Goal: Task Accomplishment & Management: Manage account settings

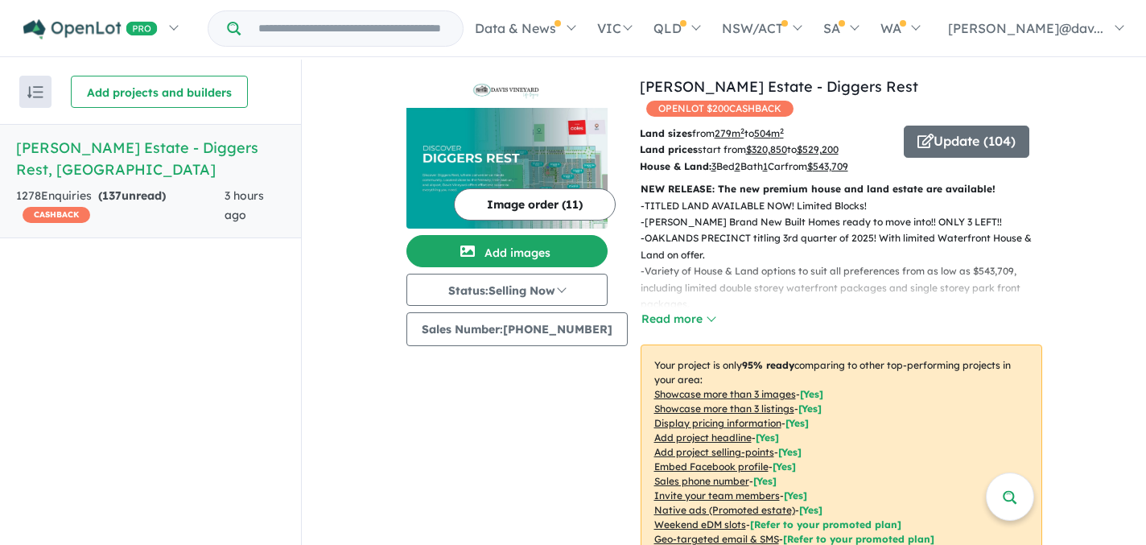
click at [1104, 198] on div "View all projects in your account [PERSON_NAME] Vineyard Estate - Diggers Rest …" at bounding box center [724, 486] width 844 height 853
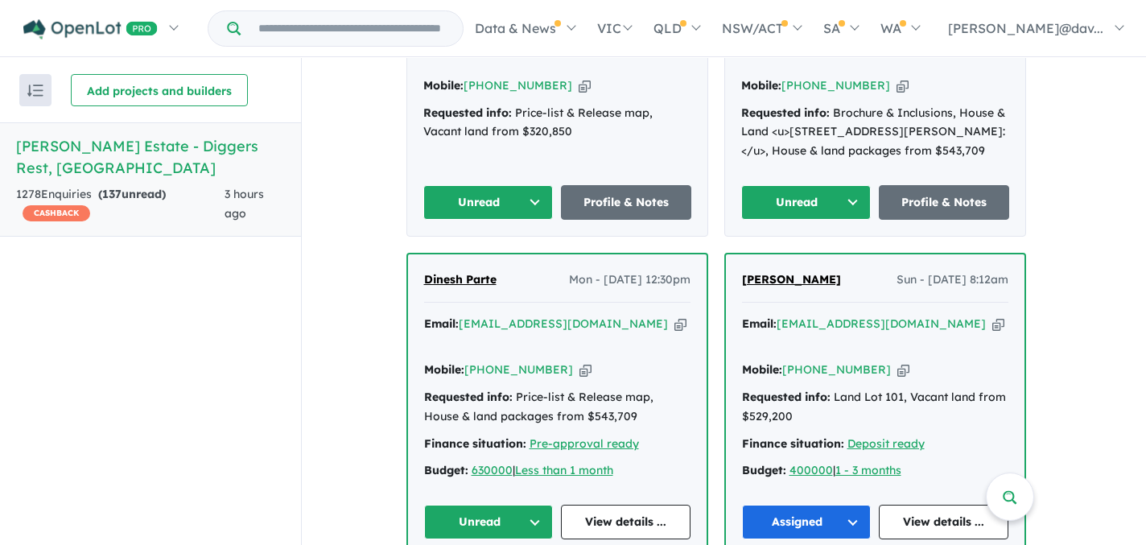
scroll to position [1186, 0]
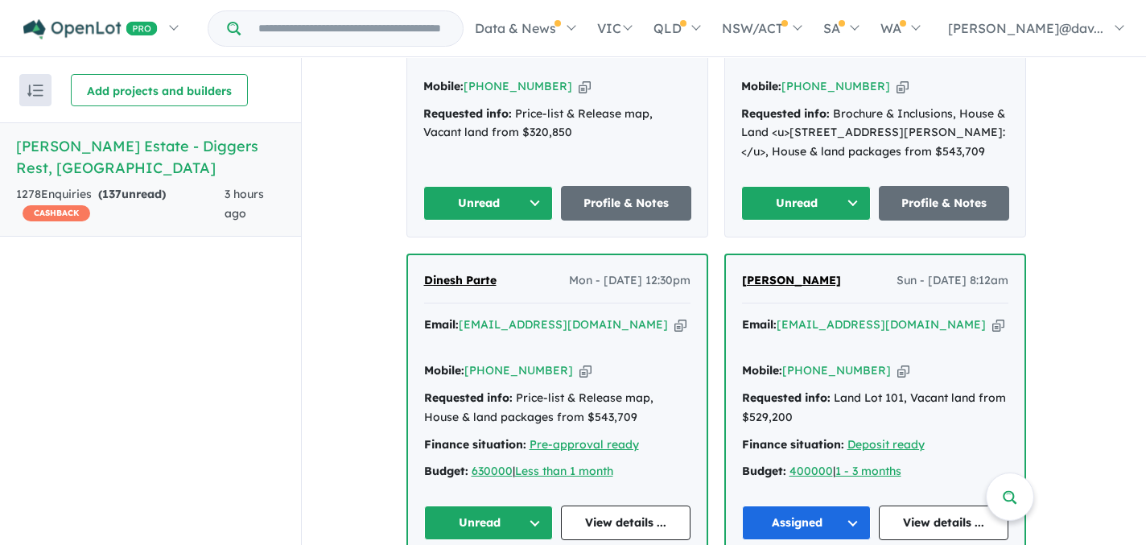
click at [540, 505] on button "Unread" at bounding box center [489, 522] width 130 height 35
click at [858, 186] on button "Unread" at bounding box center [806, 203] width 130 height 35
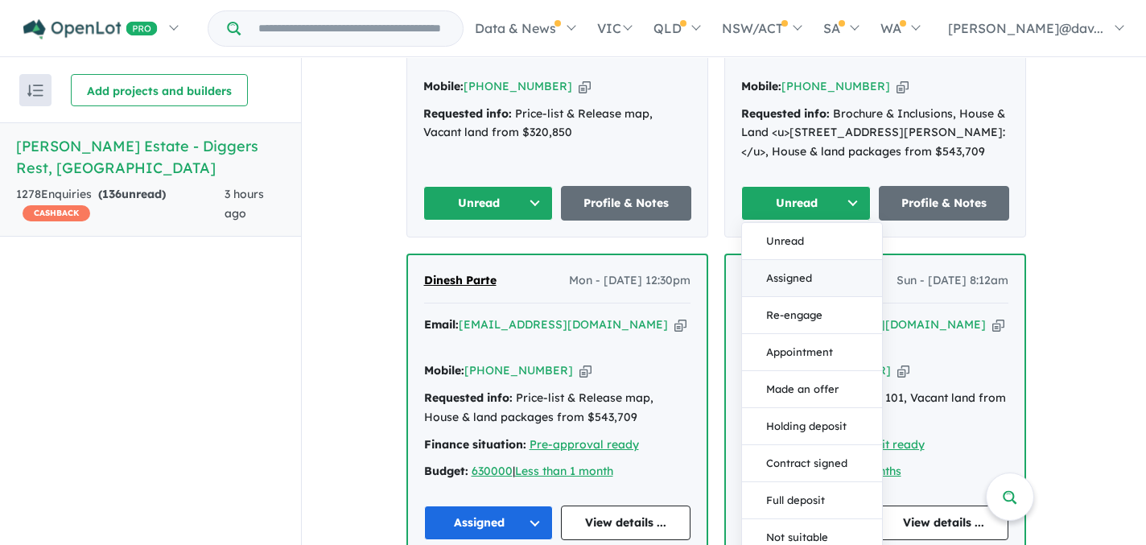
click at [802, 260] on button "Assigned" at bounding box center [812, 278] width 140 height 37
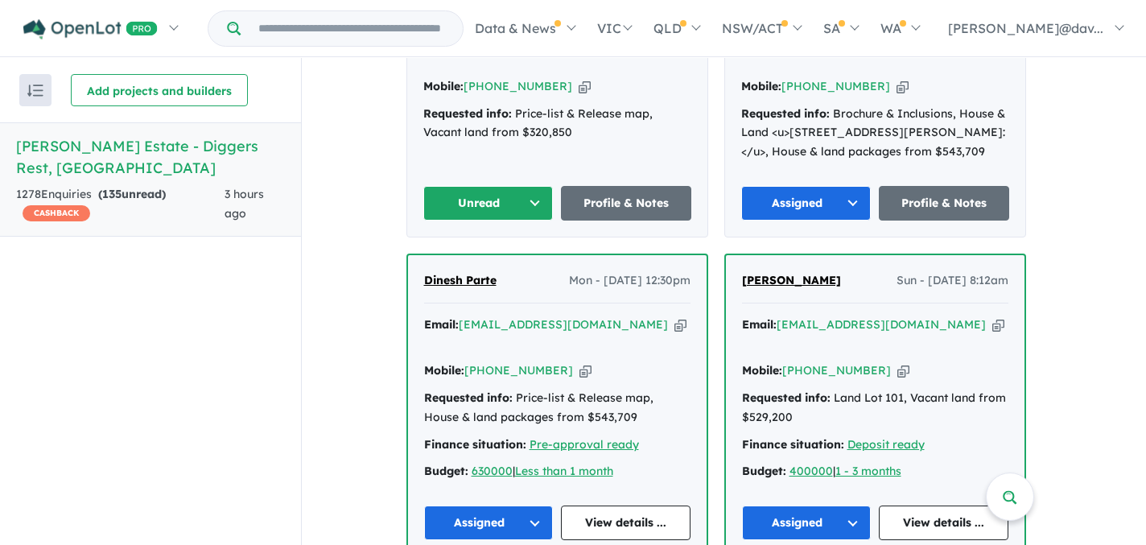
click at [538, 186] on button "Unread" at bounding box center [488, 203] width 130 height 35
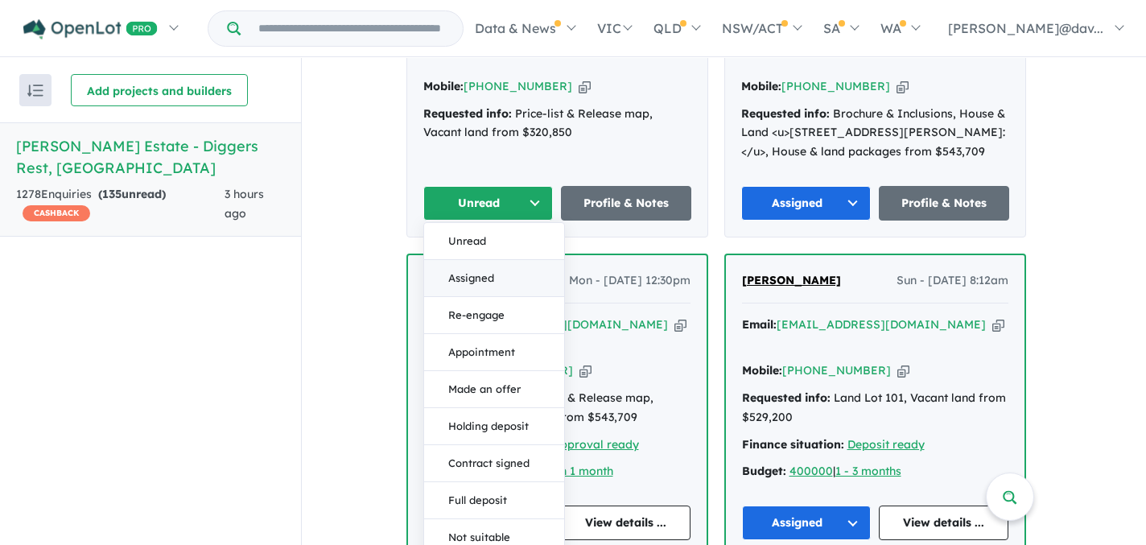
click at [477, 260] on button "Assigned" at bounding box center [494, 278] width 140 height 37
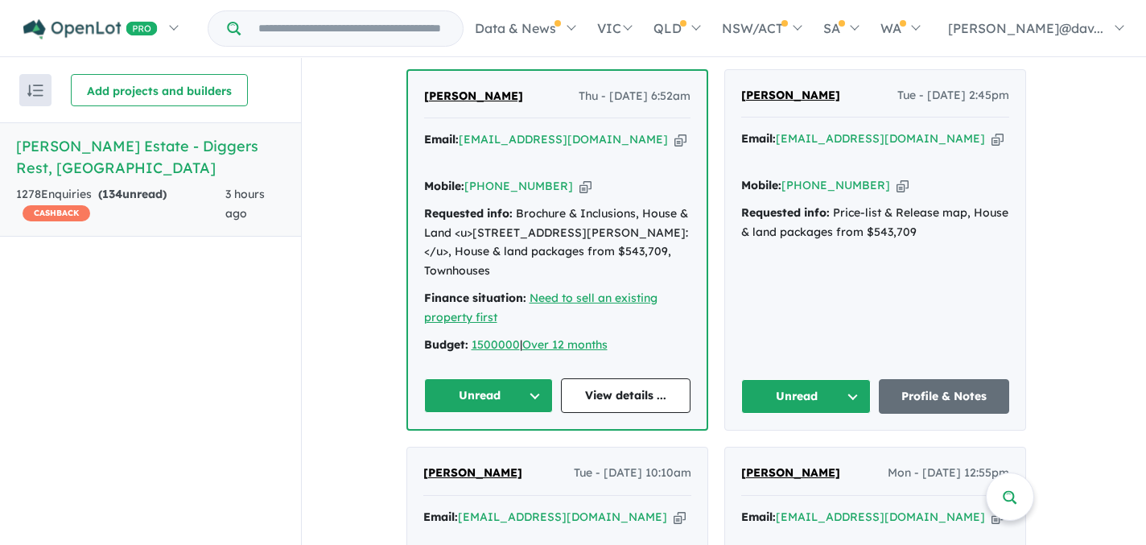
scroll to position [703, 0]
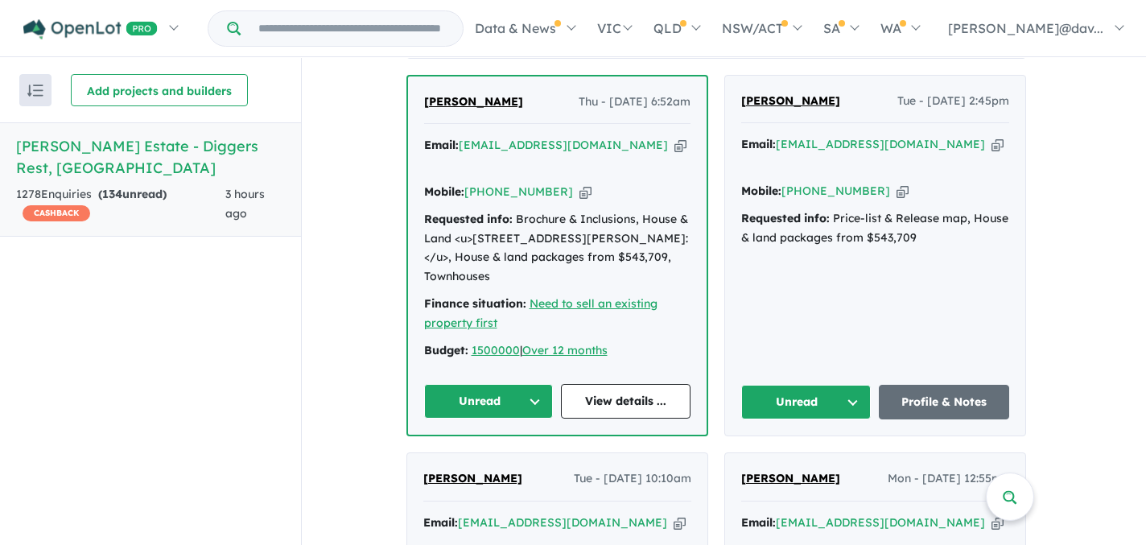
click at [856, 385] on button "Unread" at bounding box center [806, 402] width 130 height 35
click at [793, 459] on button "Assigned" at bounding box center [812, 477] width 140 height 37
click at [537, 384] on button "Unread" at bounding box center [489, 401] width 130 height 35
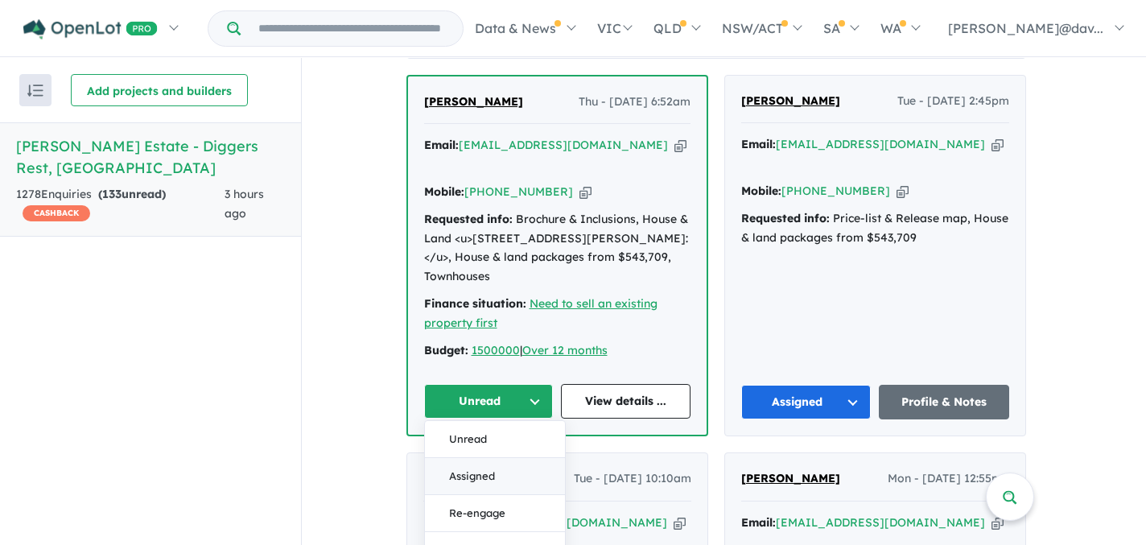
click at [476, 458] on button "Assigned" at bounding box center [495, 476] width 140 height 37
